Goal: Task Accomplishment & Management: Manage account settings

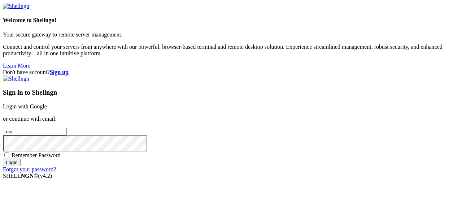
click at [47, 103] on link "Login with Google" at bounding box center [25, 106] width 44 height 6
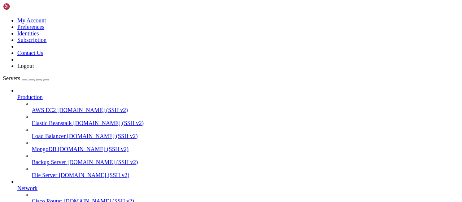
scroll to position [147, 0]
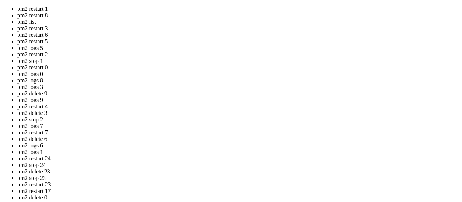
drag, startPoint x: 187, startPoint y: 141, endPoint x: 97, endPoint y: 109, distance: 96.3
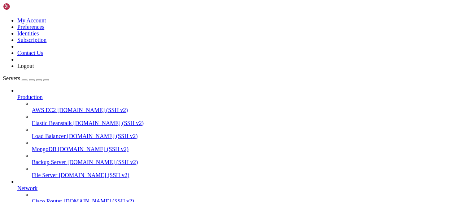
scroll to position [374, 0]
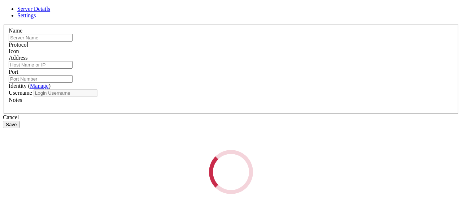
type input "apibypass"
type input "[TECHNICAL_ID]"
type input "22"
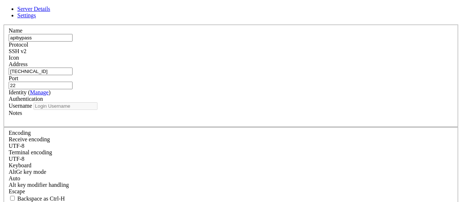
type input "root"
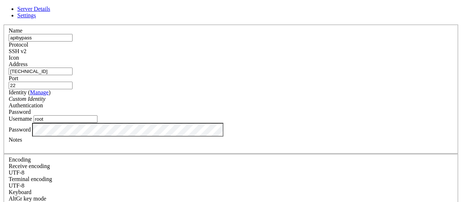
scroll to position [31, 0]
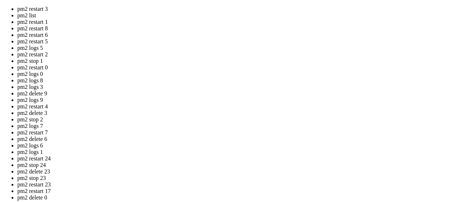
drag, startPoint x: 198, startPoint y: 134, endPoint x: 205, endPoint y: 128, distance: 9.8
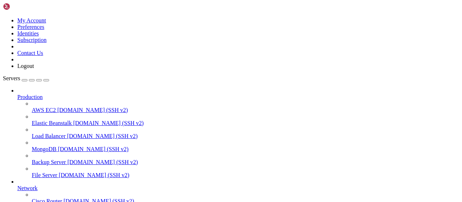
scroll to position [0, 0]
